Goal: Task Accomplishment & Management: Use online tool/utility

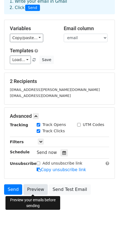
click at [31, 190] on link "Preview" at bounding box center [36, 189] width 24 height 10
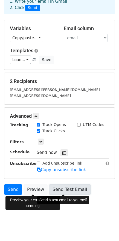
click at [69, 188] on link "Send Test Email" at bounding box center [70, 189] width 42 height 10
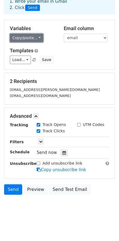
click at [36, 37] on link "Copy/paste..." at bounding box center [26, 38] width 33 height 8
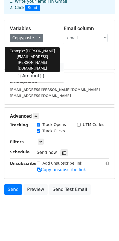
click at [28, 66] on link "{{email}}" at bounding box center [37, 67] width 54 height 9
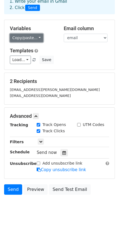
click at [36, 36] on link "Copy/paste..." at bounding box center [26, 38] width 33 height 8
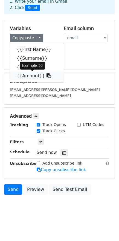
click at [29, 77] on link "{{Amount}}" at bounding box center [37, 75] width 54 height 9
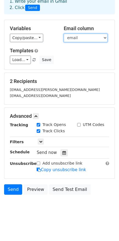
click at [106, 38] on select "First Name Surname email Amount" at bounding box center [86, 38] width 44 height 8
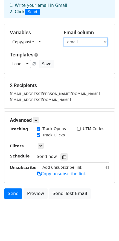
scroll to position [31, 0]
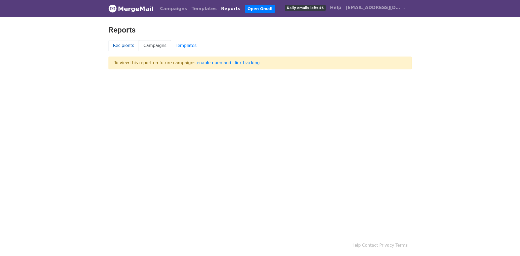
click at [124, 45] on link "Recipients" at bounding box center [124, 45] width 31 height 11
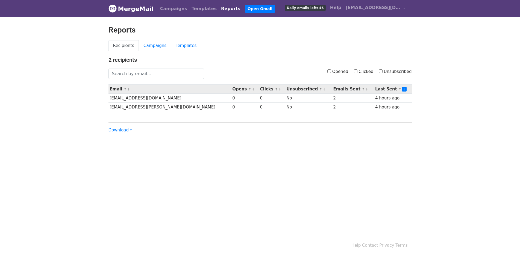
click at [386, 90] on th "Last Sent ↑ ↓" at bounding box center [393, 89] width 38 height 9
click at [399, 89] on link "↑" at bounding box center [400, 89] width 3 height 4
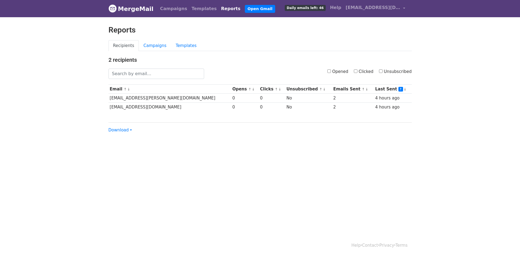
drag, startPoint x: 0, startPoint y: 0, endPoint x: 358, endPoint y: 71, distance: 365.5
click at [358, 71] on input "Clicked" at bounding box center [356, 71] width 4 height 4
checkbox input "true"
click at [331, 72] on input "Opened" at bounding box center [330, 71] width 4 height 4
checkbox input "true"
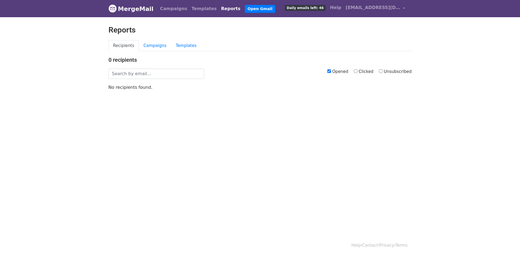
click at [331, 71] on input "Opened" at bounding box center [330, 71] width 4 height 4
checkbox input "false"
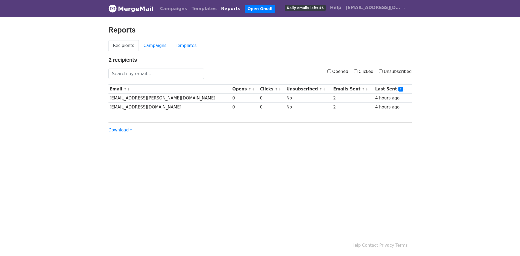
click at [219, 8] on link "Reports" at bounding box center [231, 8] width 24 height 11
click at [403, 7] on link "[EMAIL_ADDRESS][DOMAIN_NAME]" at bounding box center [376, 8] width 64 height 13
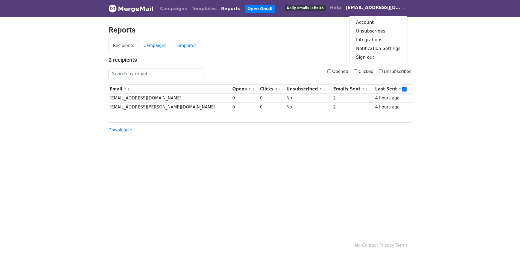
click at [403, 7] on link "[EMAIL_ADDRESS][DOMAIN_NAME]" at bounding box center [376, 8] width 64 height 13
